Goal: Task Accomplishment & Management: Manage account settings

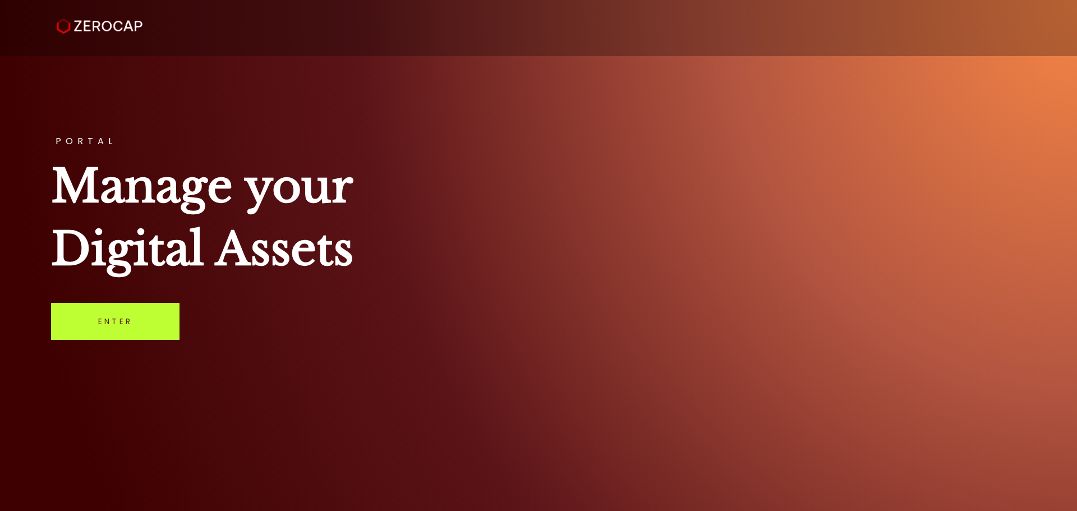
click at [140, 320] on link "Enter" at bounding box center [115, 321] width 128 height 37
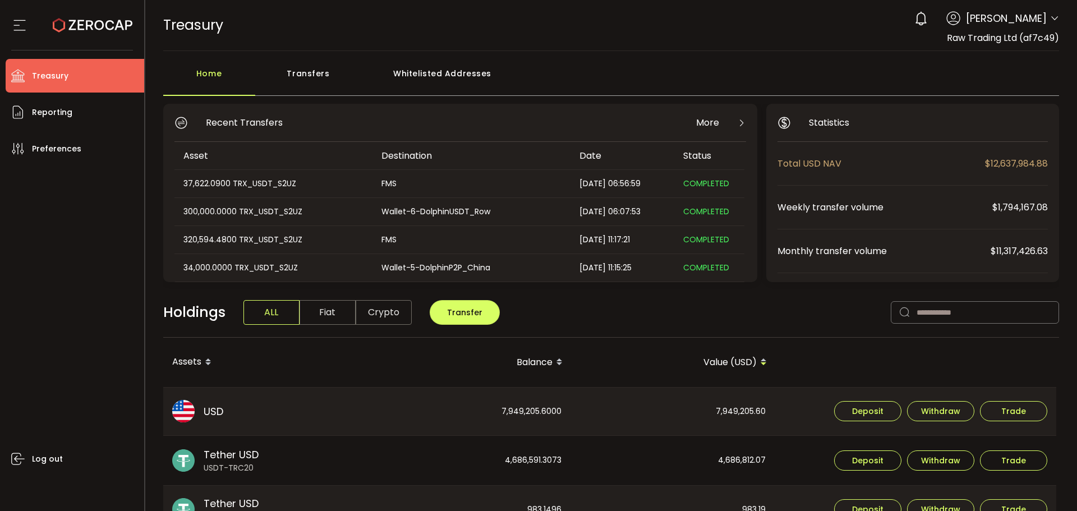
click at [303, 77] on div "Transfers" at bounding box center [308, 79] width 107 height 34
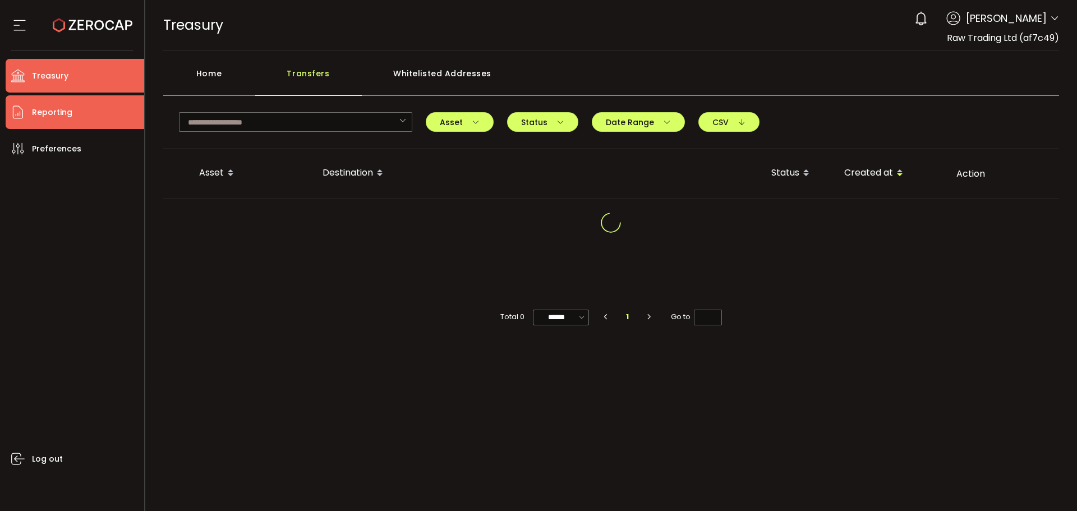
click at [58, 111] on span "Reporting" at bounding box center [52, 112] width 40 height 16
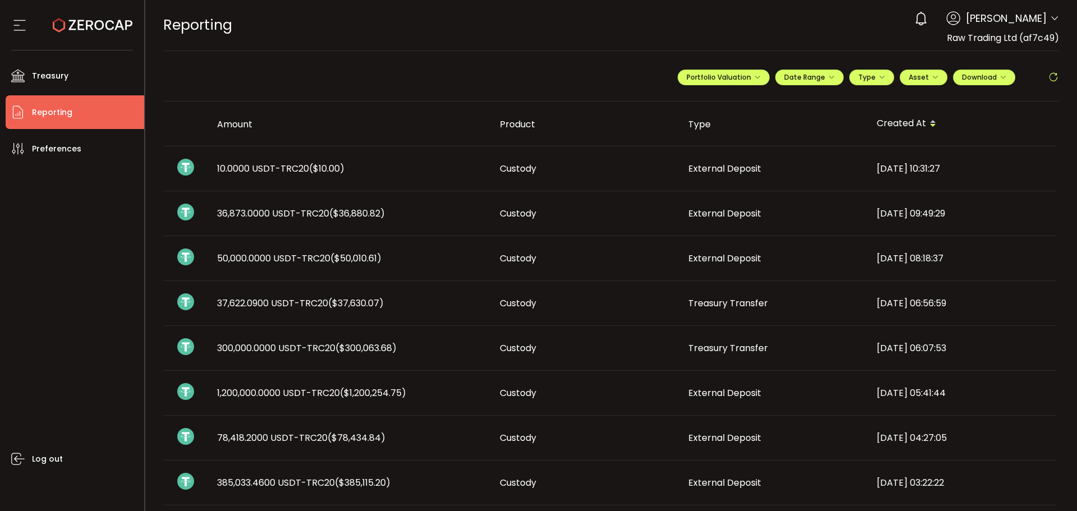
click at [312, 183] on td "10.0000 USDT-TRC20 ($10.00)" at bounding box center [349, 168] width 283 height 45
